Goal: Information Seeking & Learning: Learn about a topic

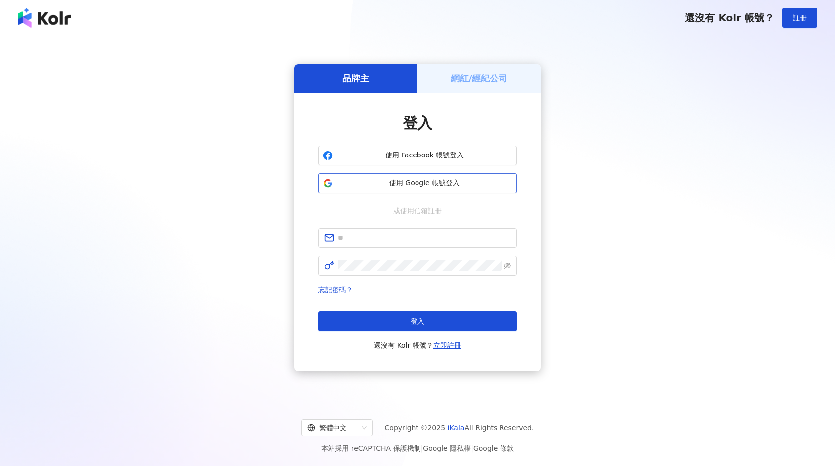
click at [418, 190] on button "使用 Google 帳號登入" at bounding box center [417, 183] width 199 height 20
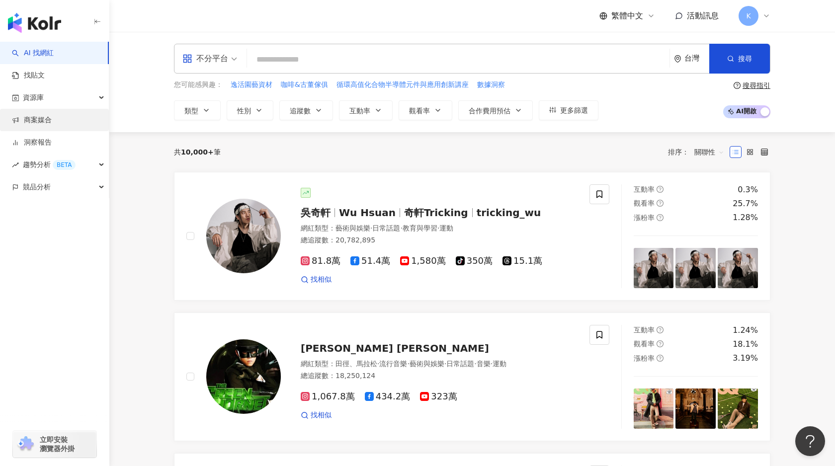
click at [52, 124] on link "商案媒合" at bounding box center [32, 120] width 40 height 10
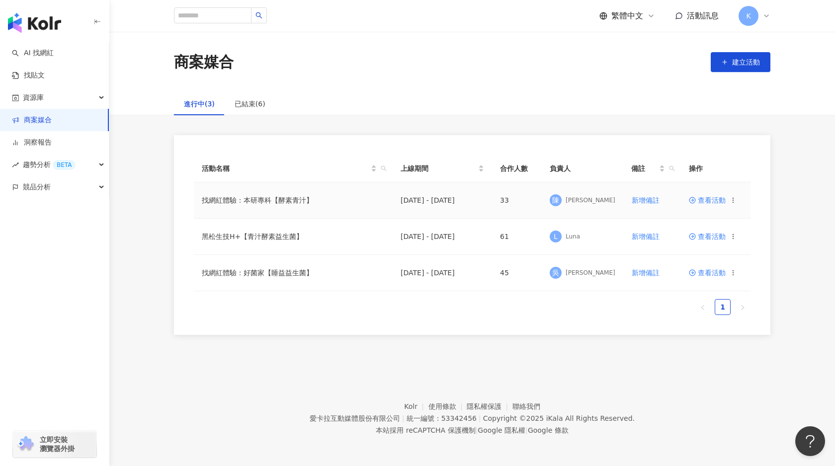
click at [275, 207] on td "找網紅體驗：本研專科【酵素青汁】" at bounding box center [293, 200] width 199 height 36
click at [284, 197] on td "找網紅體驗：本研專科【酵素青汁】" at bounding box center [293, 200] width 199 height 36
click at [709, 194] on td "查看活動" at bounding box center [716, 200] width 70 height 36
click at [710, 198] on span "查看活動" at bounding box center [707, 200] width 37 height 7
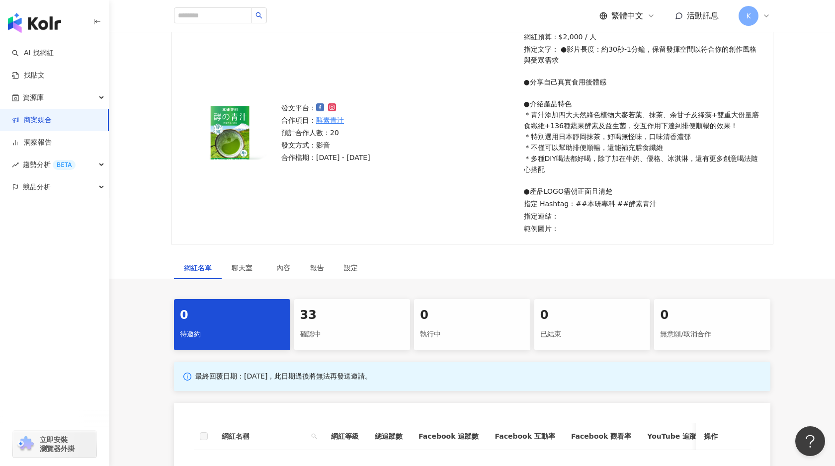
click at [353, 322] on div "33" at bounding box center [352, 315] width 104 height 17
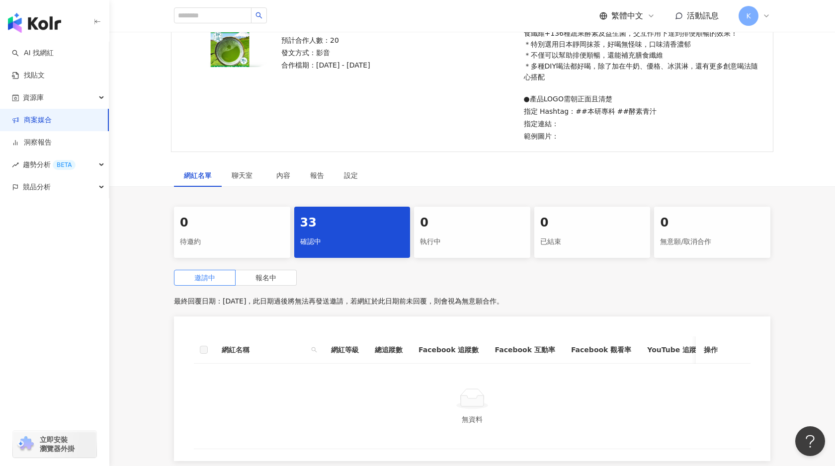
scroll to position [187, 0]
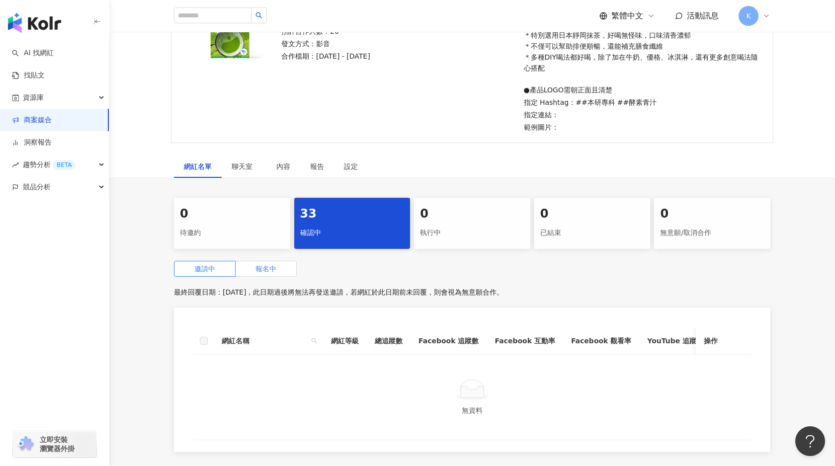
click at [276, 275] on label "報名中" at bounding box center [266, 269] width 61 height 16
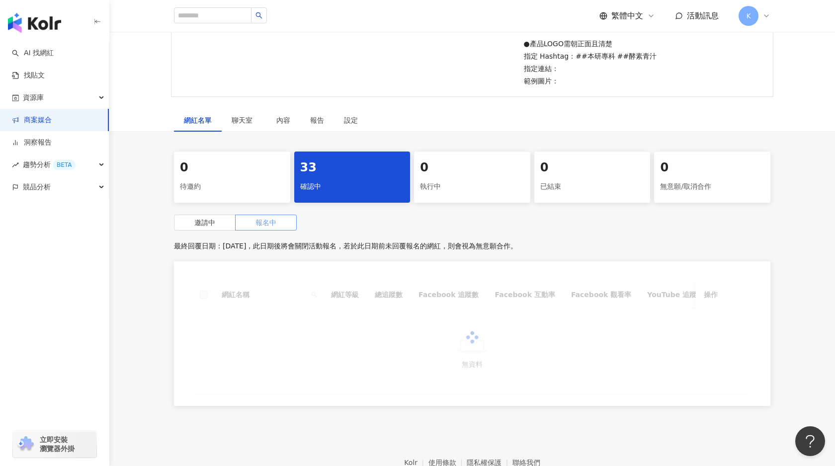
scroll to position [289, 0]
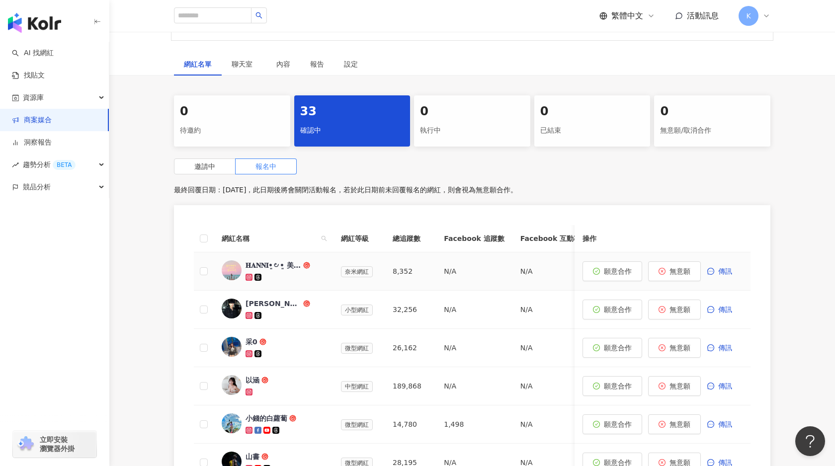
click at [281, 275] on div at bounding box center [286, 277] width 80 height 10
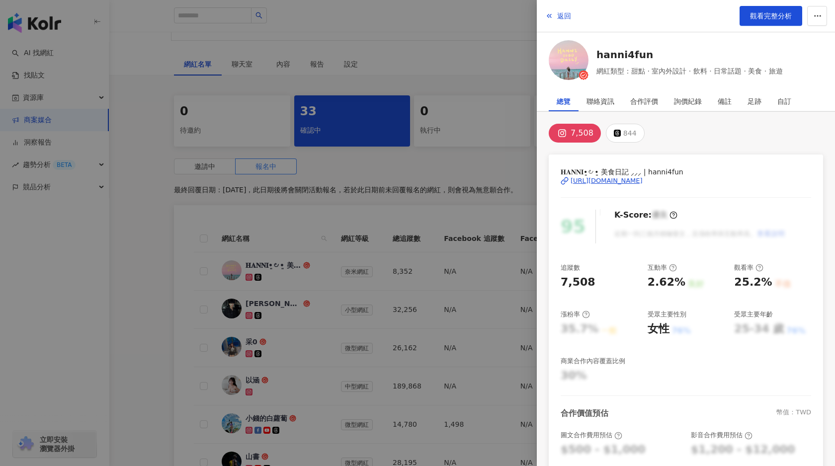
click at [616, 179] on div "https://www.instagram.com/hanni4fun/" at bounding box center [607, 180] width 72 height 9
click at [211, 31] on div at bounding box center [417, 233] width 835 height 466
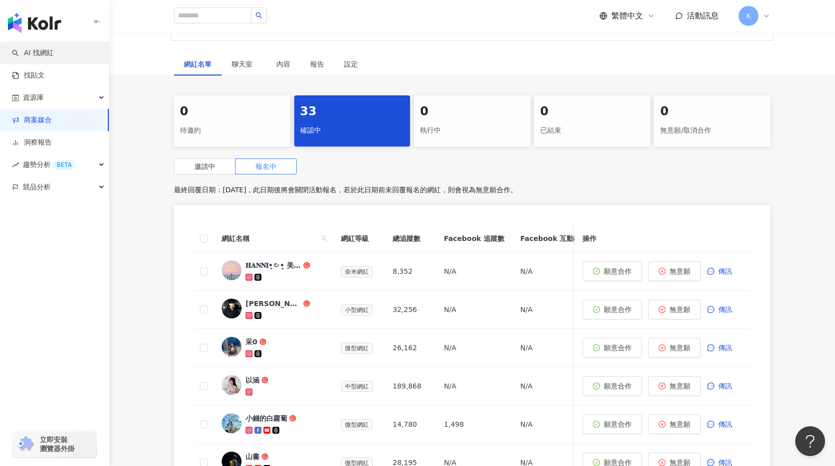
click at [54, 48] on link "AI 找網紅" at bounding box center [33, 53] width 42 height 10
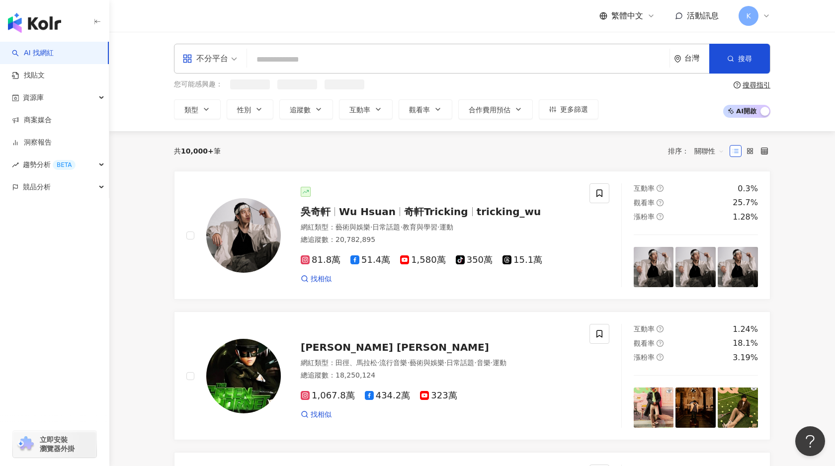
type input "**********"
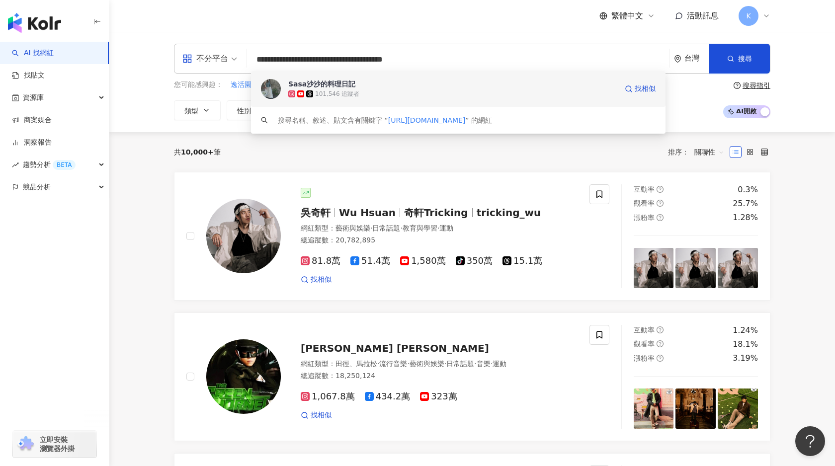
click at [546, 100] on div "Sasa沙沙的料理日記 101,546 追蹤者 找相似" at bounding box center [458, 89] width 415 height 36
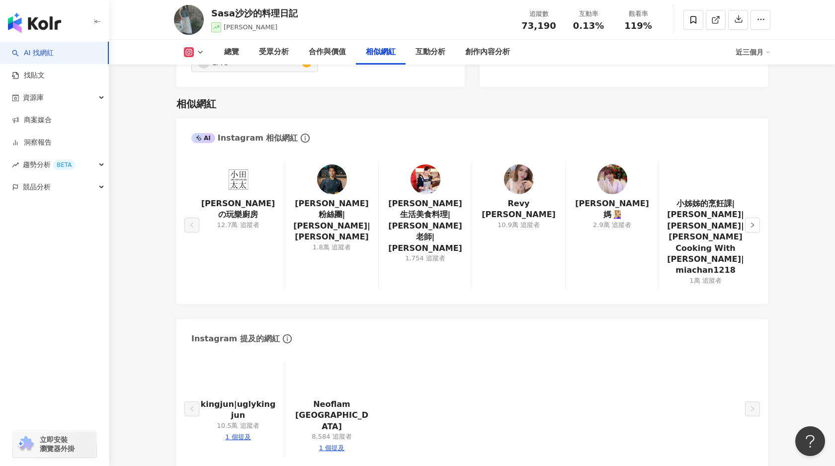
scroll to position [1518, 0]
click at [267, 206] on link "小田太太の玩樂廚房" at bounding box center [238, 209] width 78 height 22
click at [516, 197] on link at bounding box center [519, 181] width 30 height 34
click at [755, 222] on icon "right" at bounding box center [753, 225] width 6 height 6
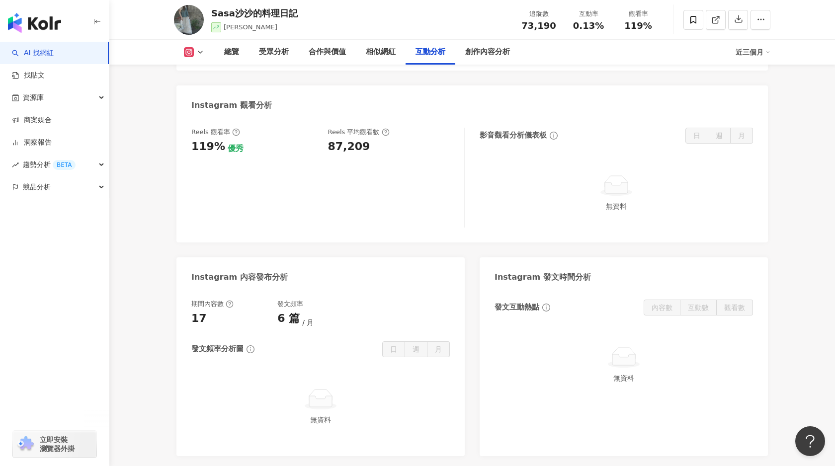
scroll to position [2159, 0]
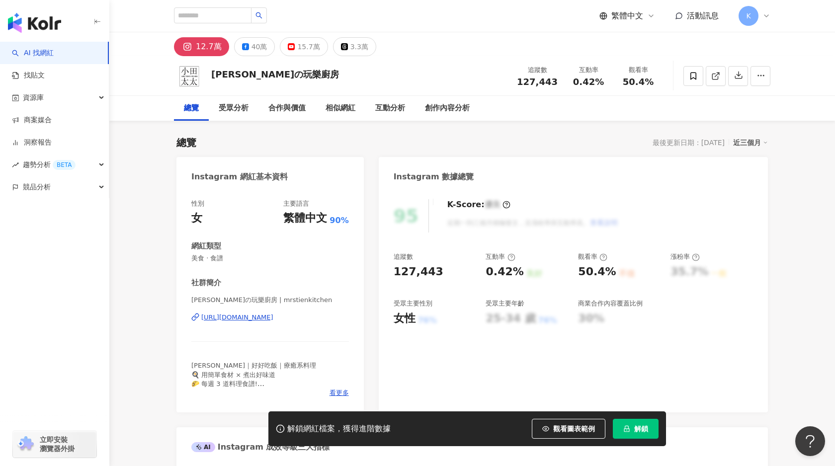
click at [273, 321] on div "https://www.instagram.com/mrstienkitchen/" at bounding box center [237, 317] width 72 height 9
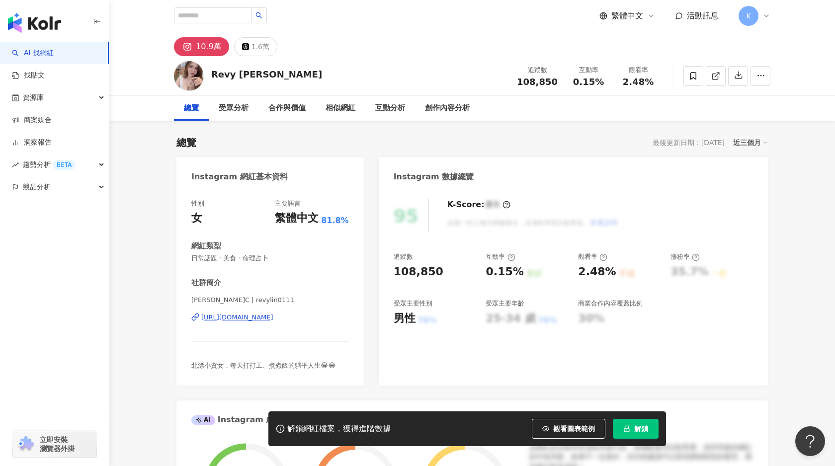
click at [273, 319] on div "[URL][DOMAIN_NAME]" at bounding box center [237, 317] width 72 height 9
